Goal: Task Accomplishment & Management: Complete application form

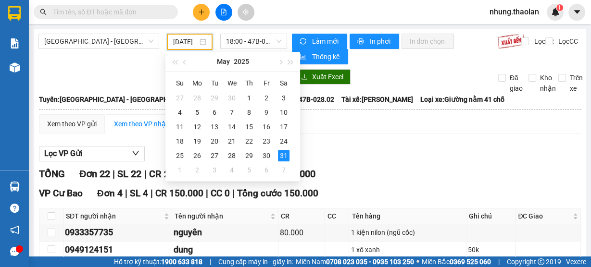
click at [190, 44] on input "[DATE]" at bounding box center [185, 42] width 25 height 11
click at [278, 64] on button "button" at bounding box center [280, 61] width 11 height 19
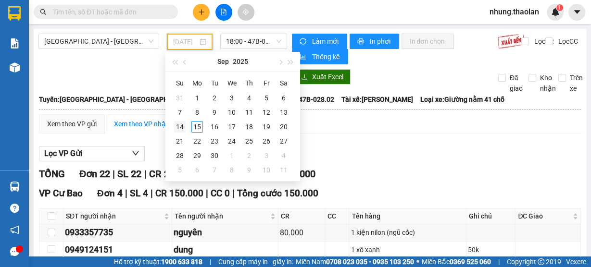
click at [178, 125] on div "14" at bounding box center [180, 127] width 12 height 12
type input "[DATE]"
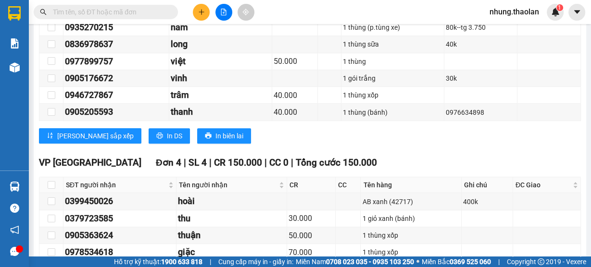
scroll to position [346, 0]
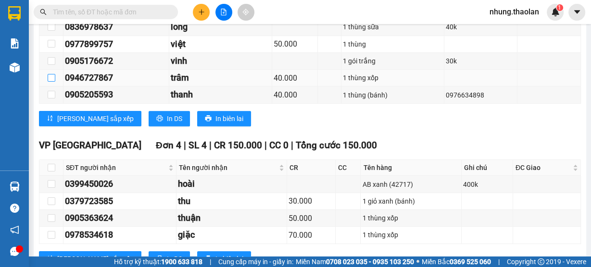
click at [53, 75] on input "checkbox" at bounding box center [52, 78] width 8 height 8
checkbox input "true"
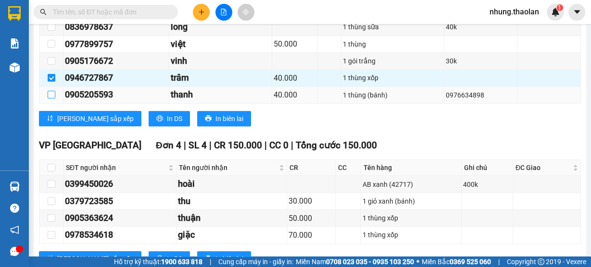
click at [53, 91] on input "checkbox" at bounding box center [52, 95] width 8 height 8
checkbox input "true"
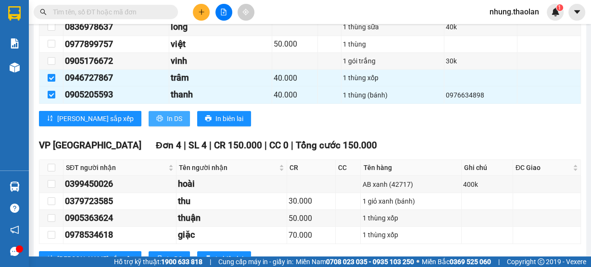
click at [167, 116] on span "In DS" at bounding box center [174, 118] width 15 height 11
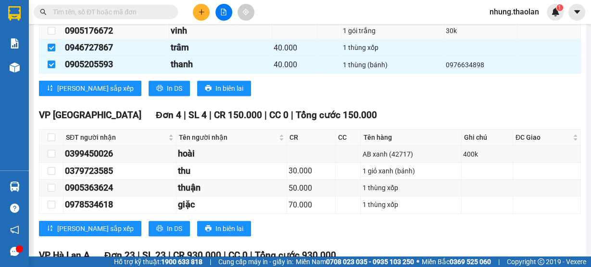
scroll to position [385, 0]
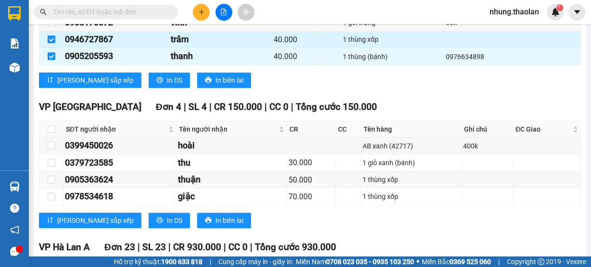
click at [49, 36] on input "checkbox" at bounding box center [52, 40] width 8 height 8
checkbox input "false"
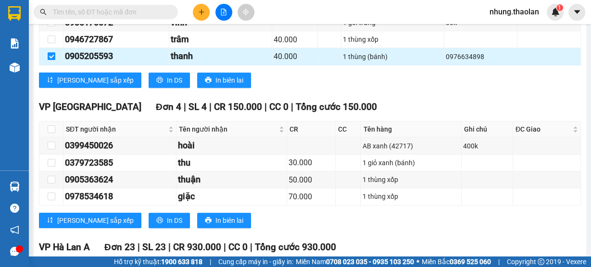
click at [54, 56] on input "checkbox" at bounding box center [52, 56] width 8 height 8
checkbox input "false"
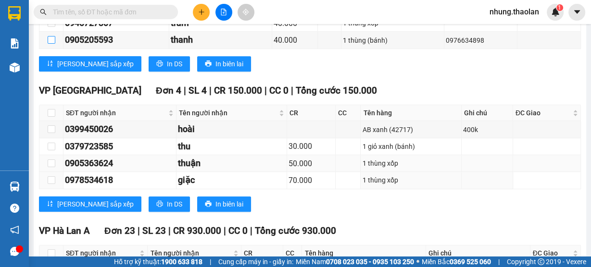
scroll to position [365, 0]
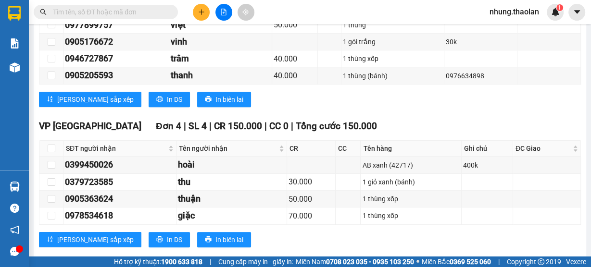
click at [120, 14] on input "text" at bounding box center [109, 12] width 113 height 11
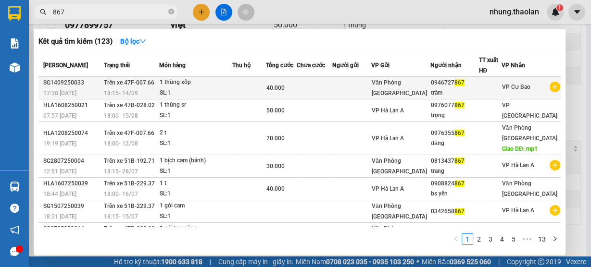
type input "867"
click at [361, 89] on td at bounding box center [351, 88] width 39 height 23
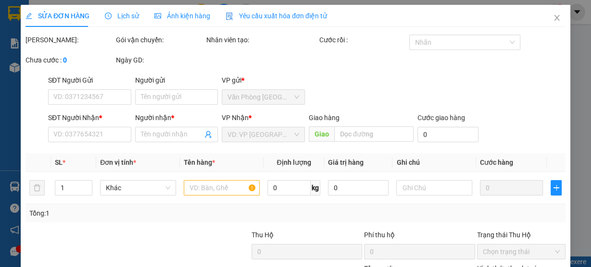
type input "0946727867"
type input "trâm"
type input "40.000"
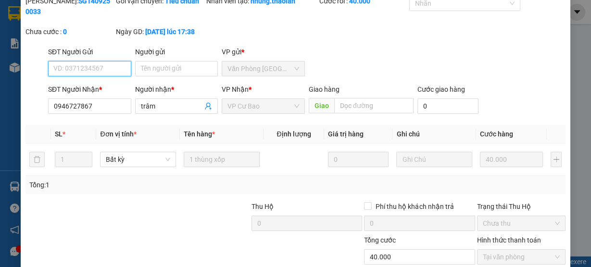
scroll to position [113, 0]
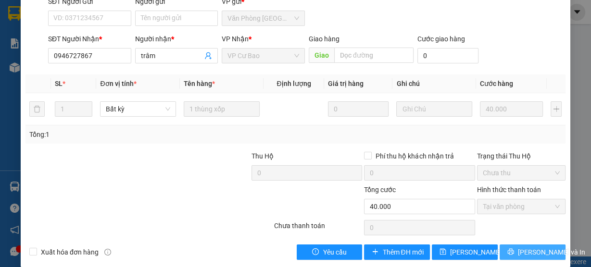
click at [528, 247] on span "[PERSON_NAME] và In" at bounding box center [551, 252] width 67 height 11
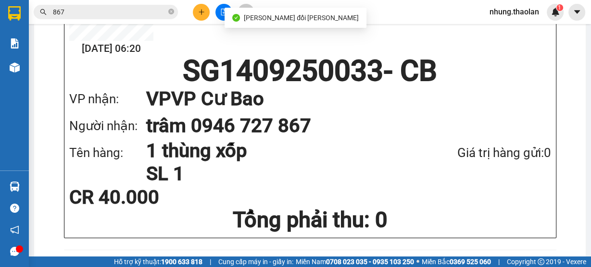
scroll to position [192, 0]
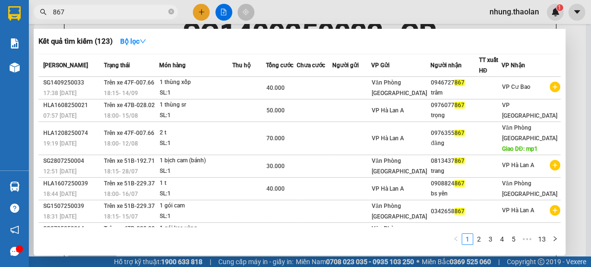
drag, startPoint x: 71, startPoint y: 12, endPoint x: 50, endPoint y: 16, distance: 21.1
click at [50, 16] on span "867" at bounding box center [106, 12] width 144 height 14
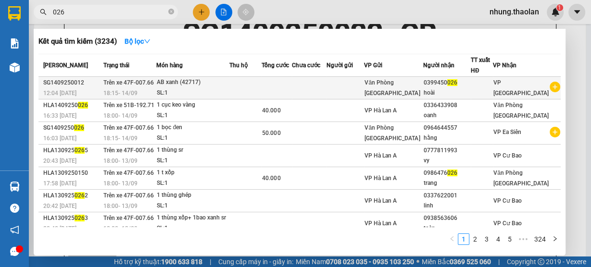
type input "026"
click at [277, 87] on td at bounding box center [277, 88] width 30 height 23
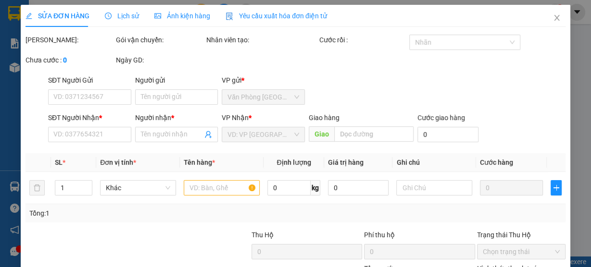
type input "0399450026"
type input "hoài"
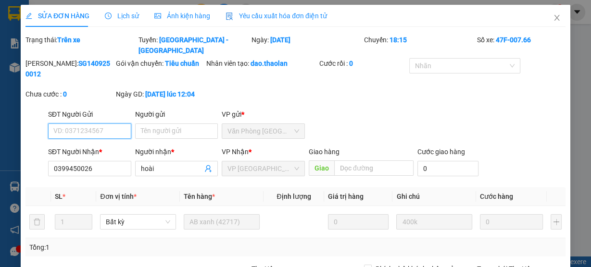
scroll to position [113, 0]
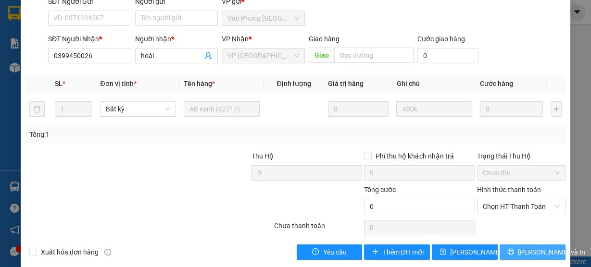
click at [527, 247] on span "[PERSON_NAME] và In" at bounding box center [551, 252] width 67 height 11
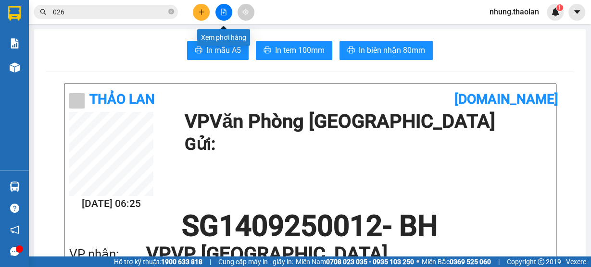
click at [226, 11] on icon "file-add" at bounding box center [223, 12] width 5 height 7
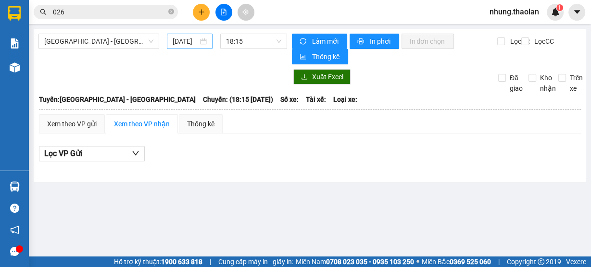
click at [188, 43] on input "[DATE]" at bounding box center [185, 41] width 25 height 11
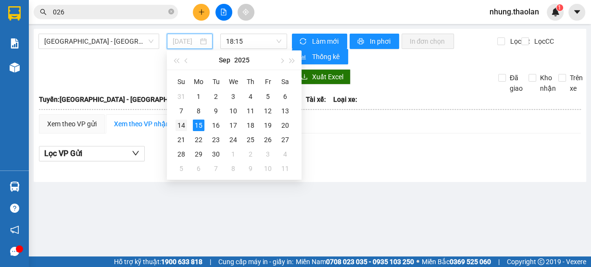
click at [186, 124] on div "14" at bounding box center [181, 126] width 12 height 12
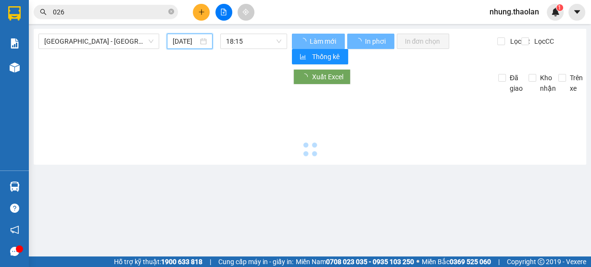
type input "[DATE]"
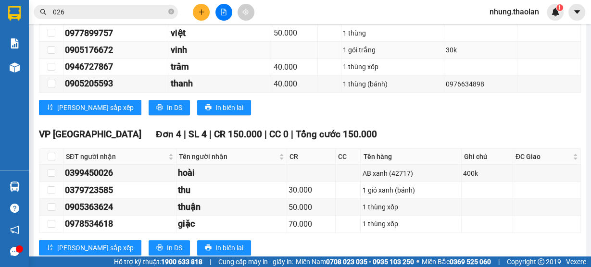
scroll to position [385, 0]
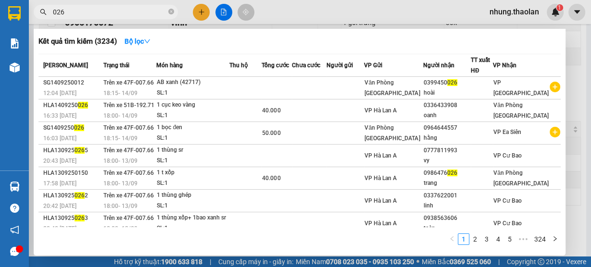
click at [100, 15] on input "026" at bounding box center [109, 12] width 113 height 11
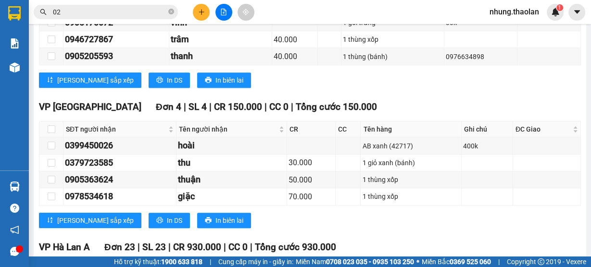
type input "0"
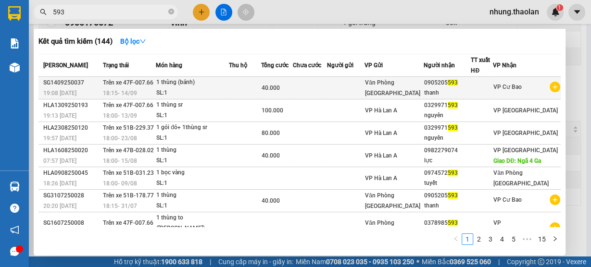
type input "593"
click at [356, 86] on td at bounding box center [346, 88] width 38 height 23
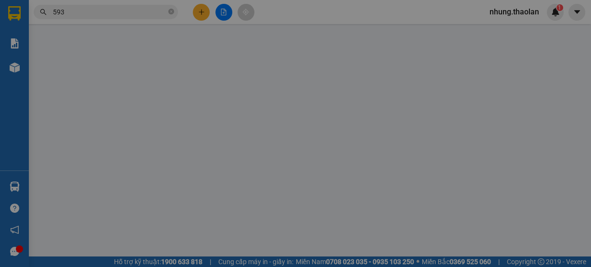
type input "0905205593"
type input "thanh"
type input "40.000"
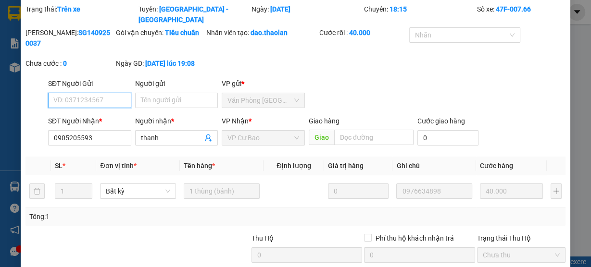
scroll to position [113, 0]
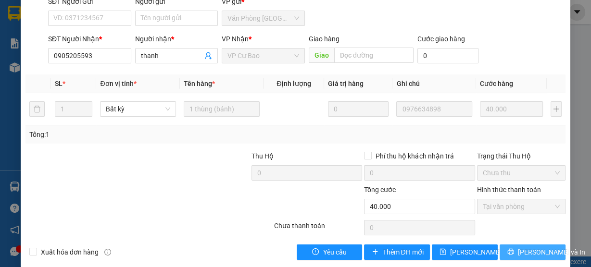
click at [517, 245] on button "[PERSON_NAME] và In" at bounding box center [533, 252] width 66 height 15
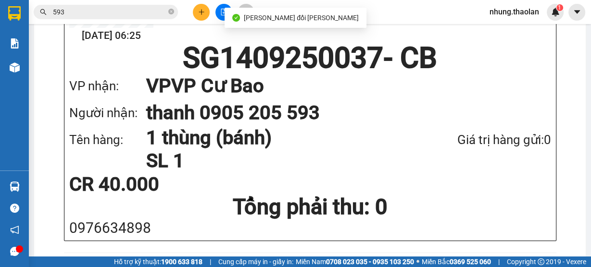
scroll to position [154, 0]
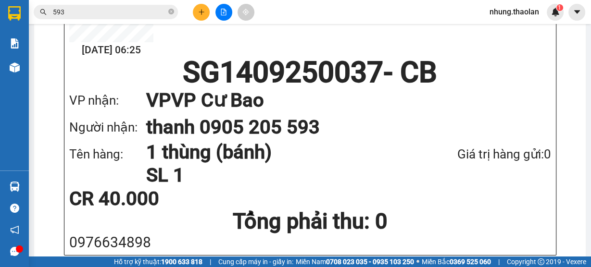
click at [498, 12] on span "nhung.thaolan" at bounding box center [514, 12] width 65 height 12
click at [504, 30] on span "Đăng xuất" at bounding box center [518, 30] width 45 height 11
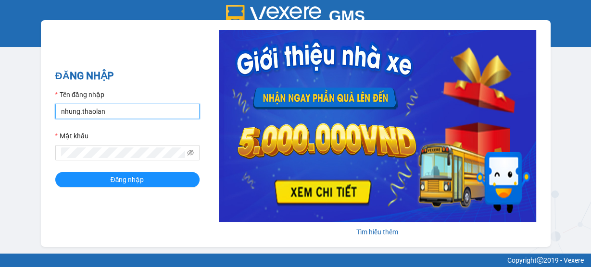
click at [103, 113] on input "nhung.thaolan" at bounding box center [127, 111] width 144 height 15
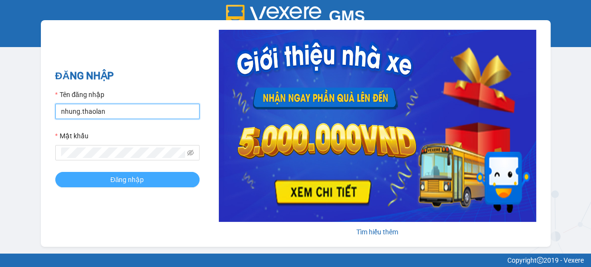
type input "y.thaolan"
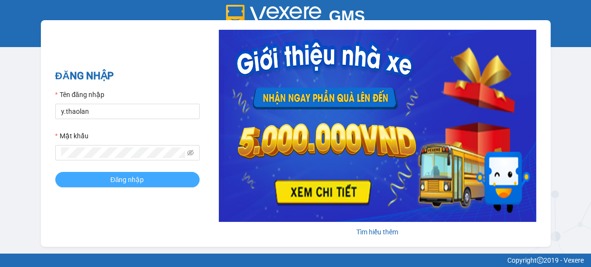
click at [124, 182] on span "Đăng nhập" at bounding box center [128, 180] width 34 height 11
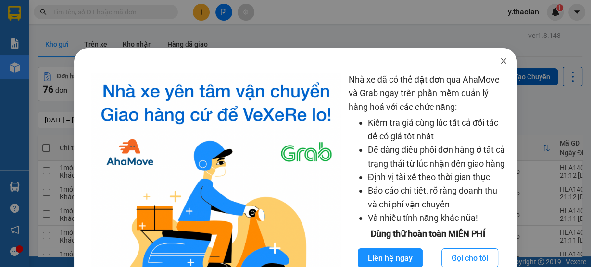
click at [506, 61] on span "Close" at bounding box center [503, 61] width 27 height 27
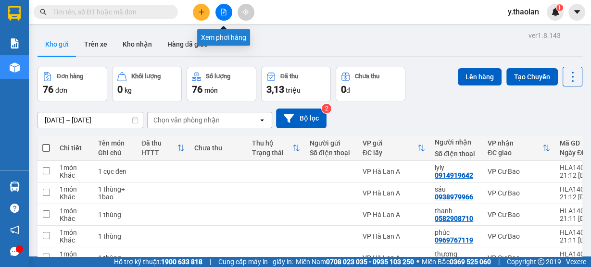
click at [226, 9] on icon "file-add" at bounding box center [223, 12] width 7 height 7
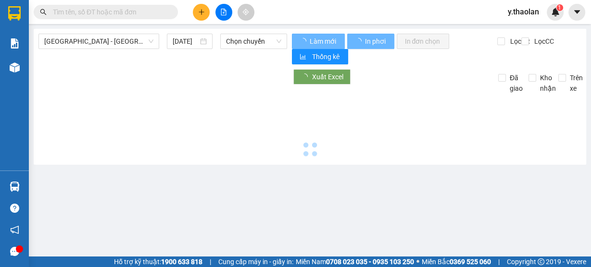
type input "[DATE]"
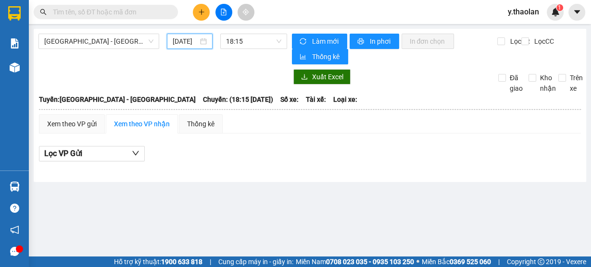
click at [176, 40] on input "[DATE]" at bounding box center [185, 41] width 25 height 11
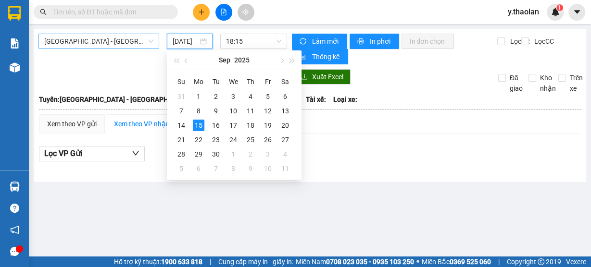
drag, startPoint x: 127, startPoint y: 39, endPoint x: 131, endPoint y: 50, distance: 11.4
click at [127, 39] on span "[GEOGRAPHIC_DATA] - [GEOGRAPHIC_DATA]" at bounding box center [98, 41] width 109 height 14
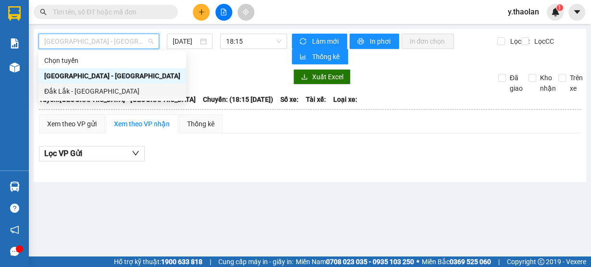
click at [92, 93] on div "Đắk Lắk - [GEOGRAPHIC_DATA]" at bounding box center [112, 91] width 136 height 11
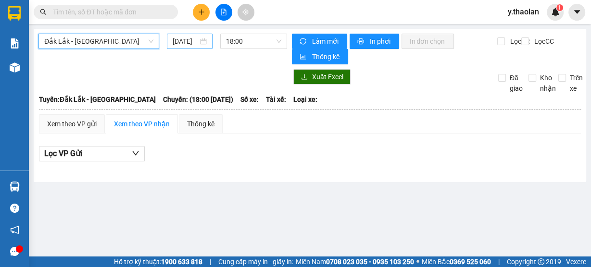
click at [179, 40] on input "[DATE]" at bounding box center [185, 41] width 25 height 11
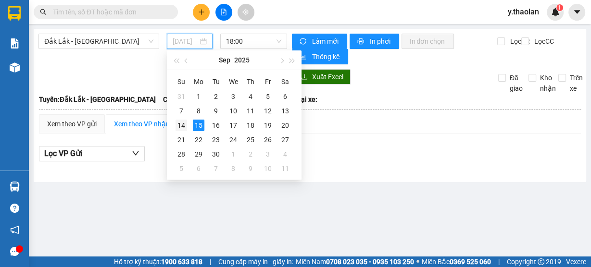
click at [179, 123] on div "14" at bounding box center [181, 126] width 12 height 12
type input "[DATE]"
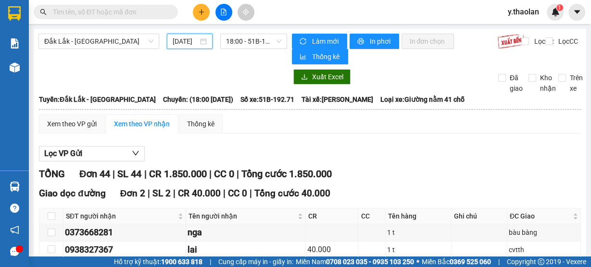
click at [221, 12] on icon "file-add" at bounding box center [223, 12] width 5 height 7
click at [249, 43] on span "18:00 - 51B-192.71" at bounding box center [254, 41] width 56 height 14
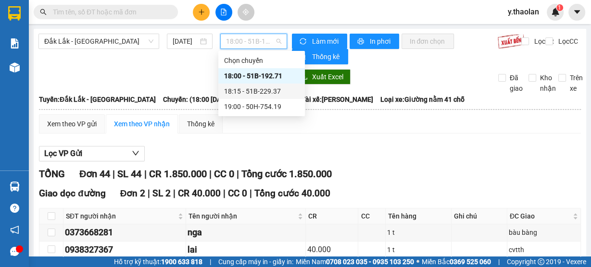
click at [242, 85] on div "18:15 - 51B-229.37" at bounding box center [261, 91] width 87 height 15
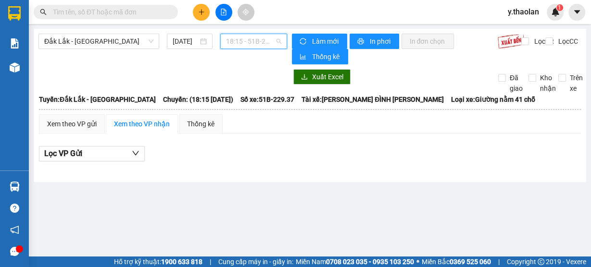
click at [237, 38] on span "18:15 - 51B-229.37" at bounding box center [254, 41] width 56 height 14
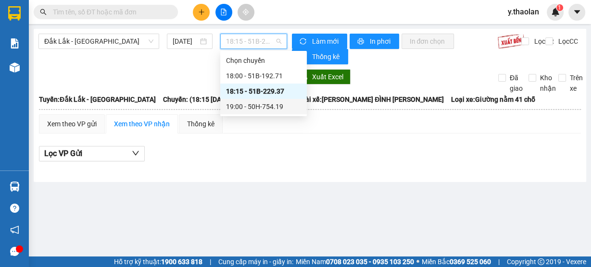
click at [252, 108] on div "19:00 - 50H-754.19" at bounding box center [263, 106] width 75 height 11
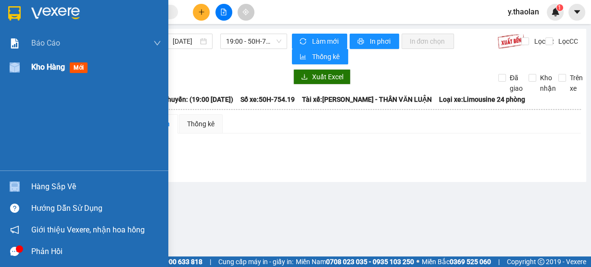
click at [31, 74] on div "Kho hàng mới" at bounding box center [84, 67] width 168 height 24
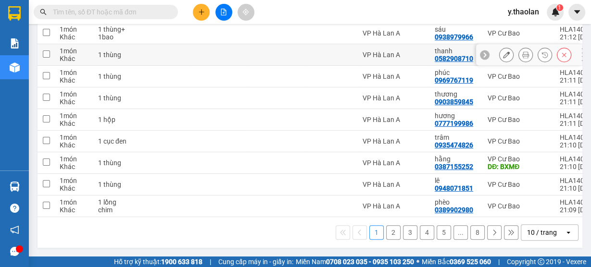
scroll to position [164, 0]
click at [544, 232] on div "10 / trang" at bounding box center [542, 233] width 30 height 10
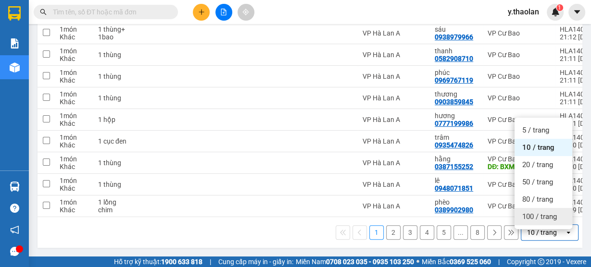
click at [550, 215] on span "100 / trang" at bounding box center [539, 217] width 35 height 10
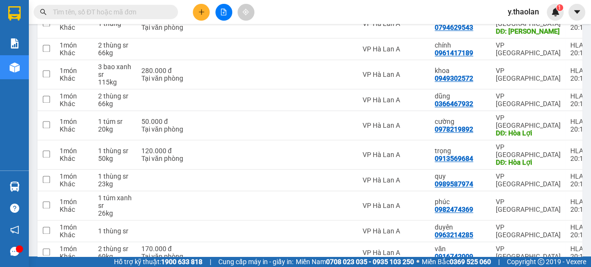
scroll to position [1082, 0]
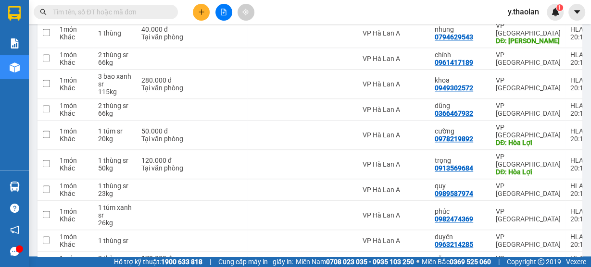
click at [77, 13] on input "text" at bounding box center [109, 12] width 113 height 11
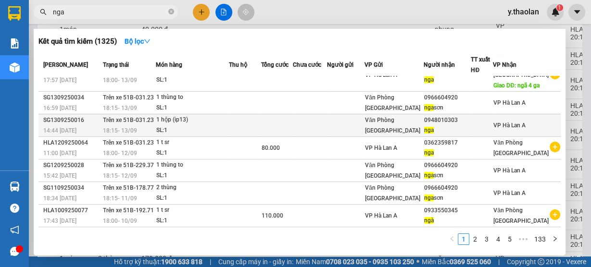
scroll to position [119, 0]
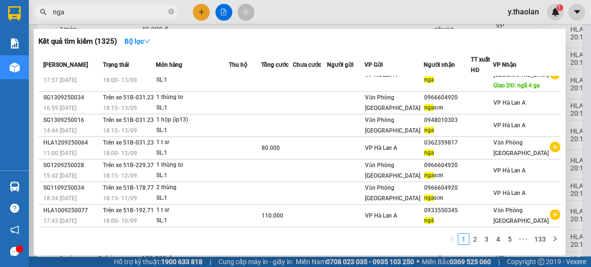
type input "nga"
click at [297, 17] on div at bounding box center [295, 133] width 591 height 267
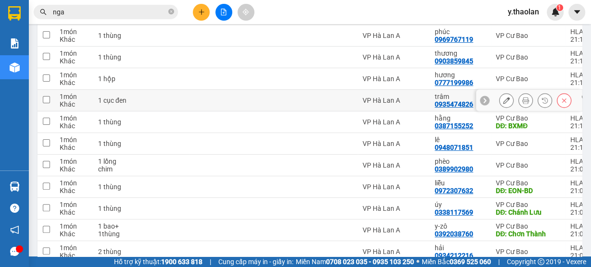
scroll to position [197, 0]
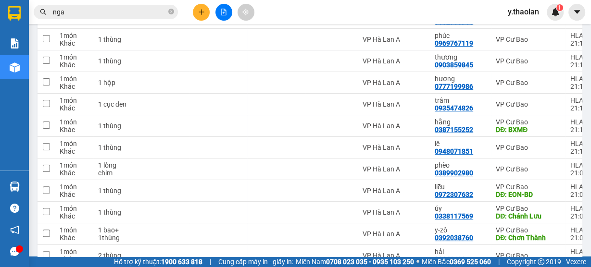
click at [218, 12] on button at bounding box center [223, 12] width 17 height 17
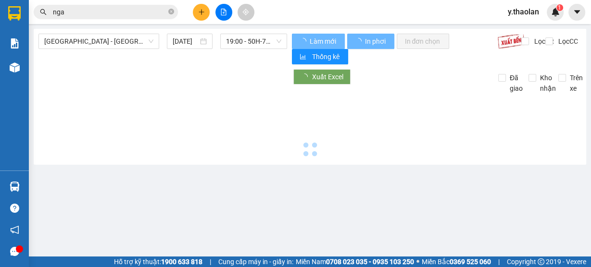
type input "[DATE]"
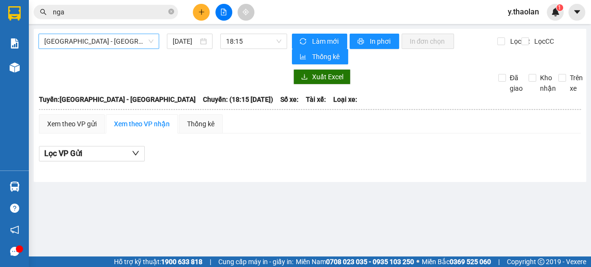
click at [121, 42] on span "[GEOGRAPHIC_DATA] - [GEOGRAPHIC_DATA]" at bounding box center [98, 41] width 109 height 14
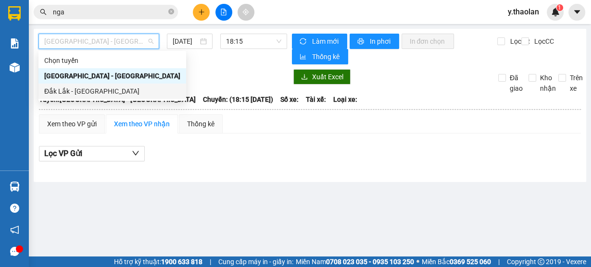
click at [95, 94] on div "Đắk Lắk - [GEOGRAPHIC_DATA]" at bounding box center [112, 91] width 136 height 11
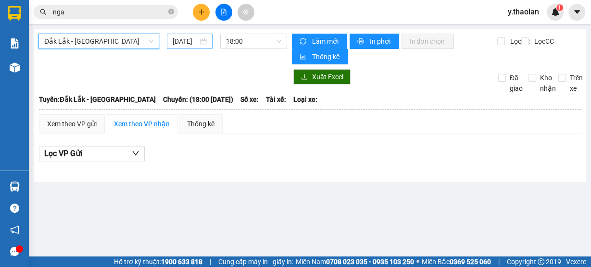
click at [175, 43] on input "[DATE]" at bounding box center [185, 41] width 25 height 11
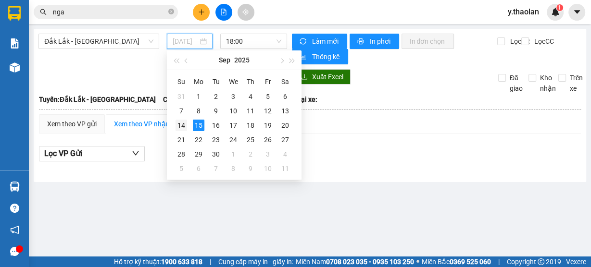
click at [182, 129] on div "14" at bounding box center [181, 126] width 12 height 12
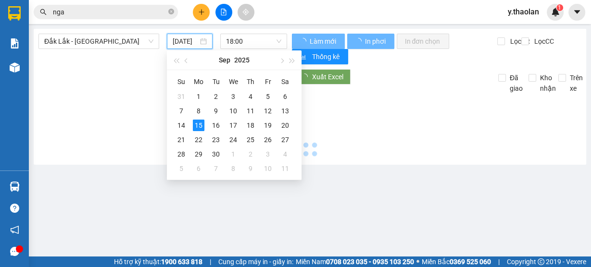
type input "[DATE]"
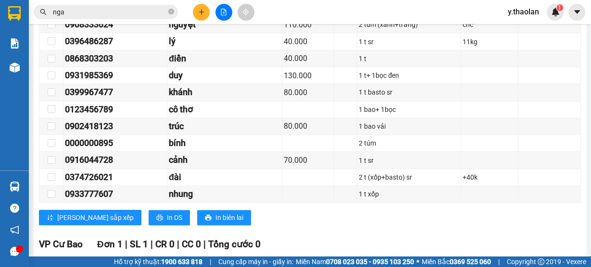
scroll to position [818, 0]
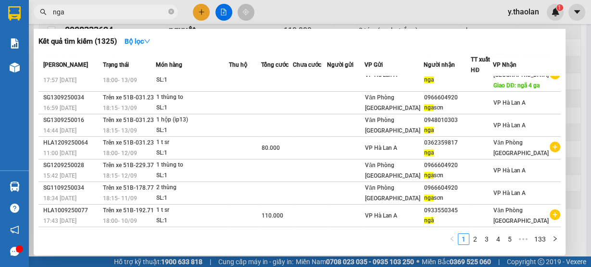
drag, startPoint x: 87, startPoint y: 15, endPoint x: 47, endPoint y: 20, distance: 40.7
click at [47, 20] on div "Kết quả [PERSON_NAME] ( 1325 ) Bộ lọc Mã ĐH Trạng thái Món hàng Thu hộ [PERSON_…" at bounding box center [94, 12] width 188 height 17
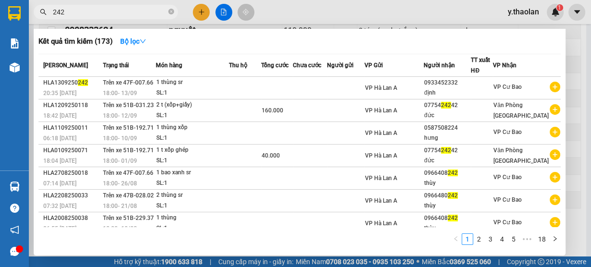
type input "242"
click at [330, 15] on div at bounding box center [295, 133] width 591 height 267
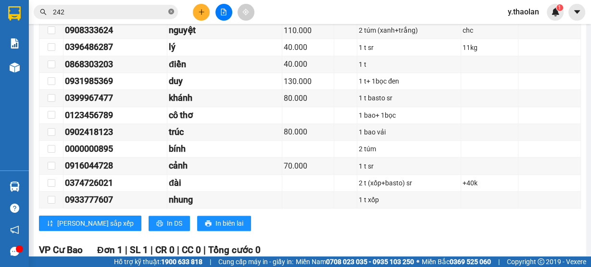
click at [172, 13] on icon "close-circle" at bounding box center [171, 12] width 6 height 6
click at [133, 13] on input "text" at bounding box center [109, 12] width 113 height 11
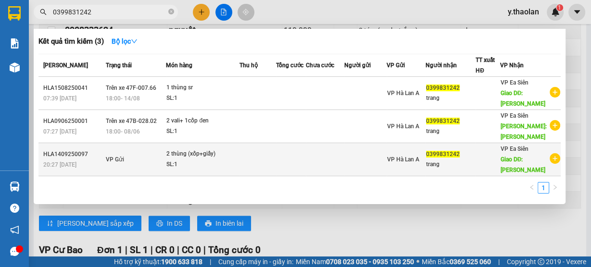
type input "0399831242"
click at [306, 168] on td at bounding box center [291, 159] width 30 height 33
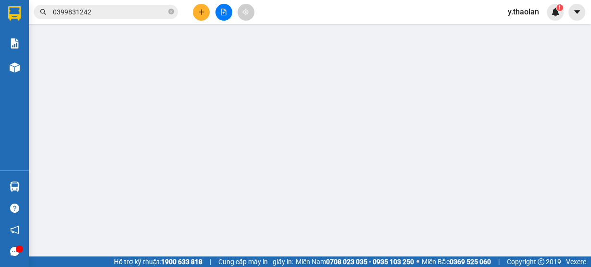
type input "0399831242"
type input "trang"
type input "Hòa Lợi"
